Goal: Find specific page/section: Find specific page/section

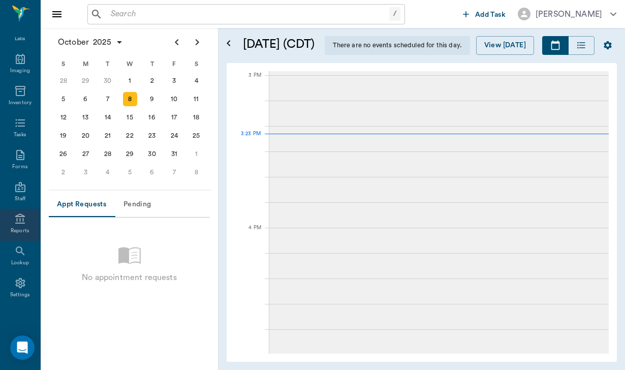
scroll to position [153, 0]
click at [23, 248] on icon at bounding box center [20, 251] width 12 height 12
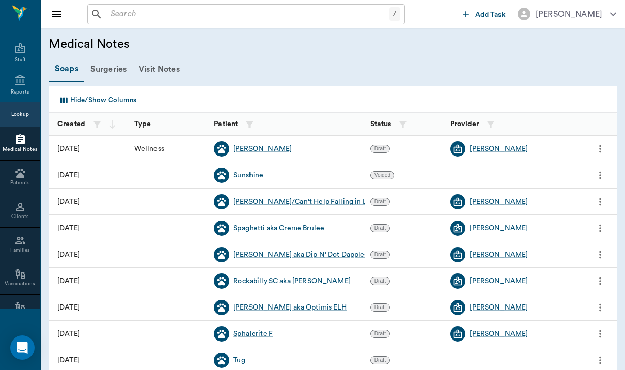
scroll to position [228, 0]
click at [12, 245] on div at bounding box center [20, 239] width 40 height 12
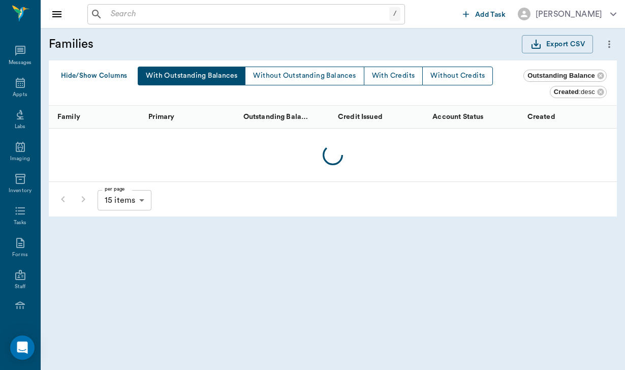
scroll to position [228, 0]
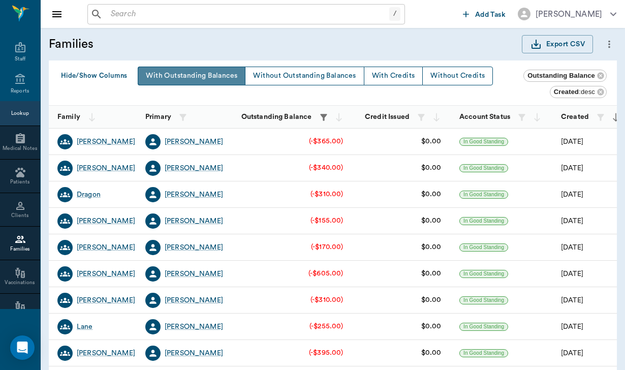
click at [212, 69] on button "With Outstanding Balances" at bounding box center [192, 76] width 108 height 19
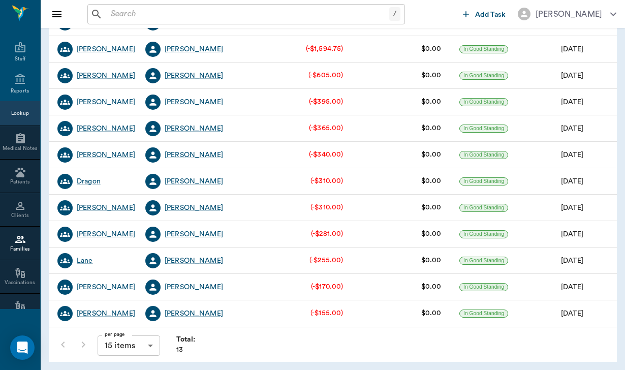
scroll to position [145, 0]
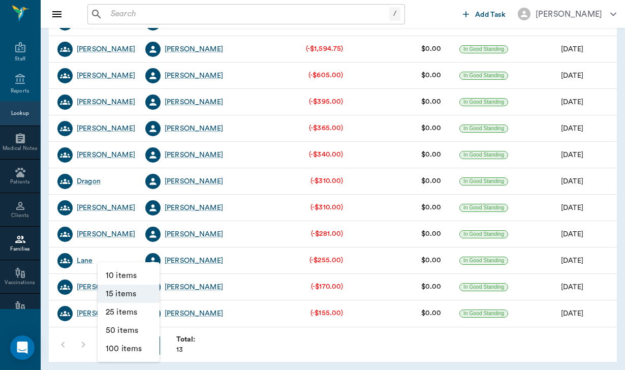
click at [154, 349] on body "/ ​ Add Task [PERSON_NAME] Nectar Messages Appts Labs Imaging Inventory Tasks F…" at bounding box center [312, 112] width 625 height 515
click at [143, 323] on li "50 items" at bounding box center [129, 330] width 62 height 18
type input "50"
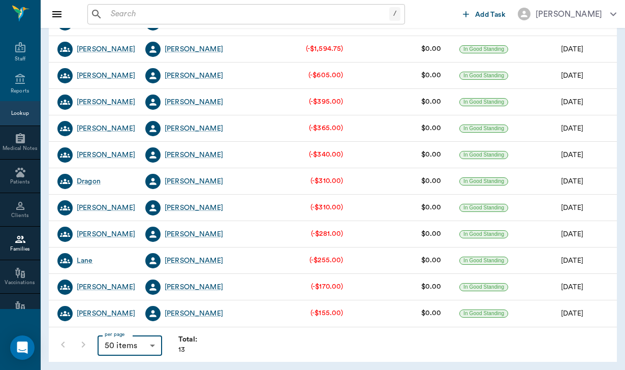
scroll to position [117, 0]
